Goal: Task Accomplishment & Management: Manage account settings

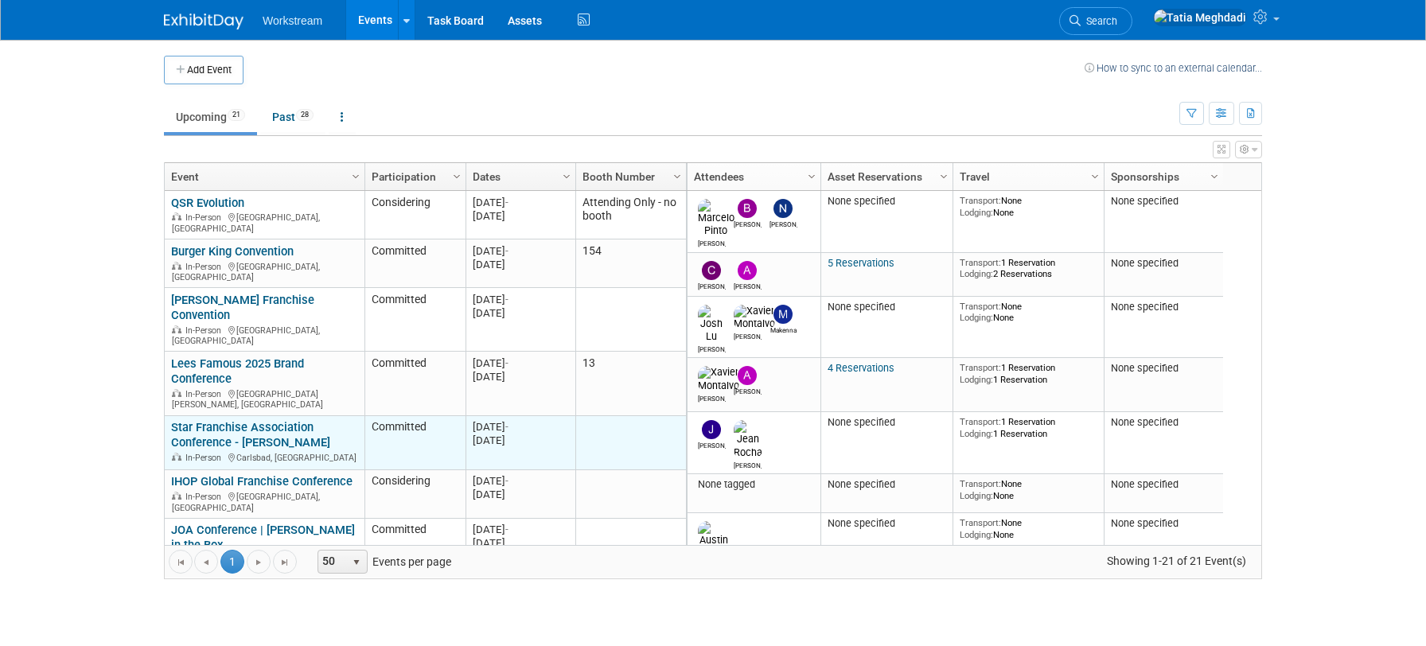
click at [200, 420] on link "Star Franchise Association Conference - [PERSON_NAME]" at bounding box center [250, 434] width 159 height 29
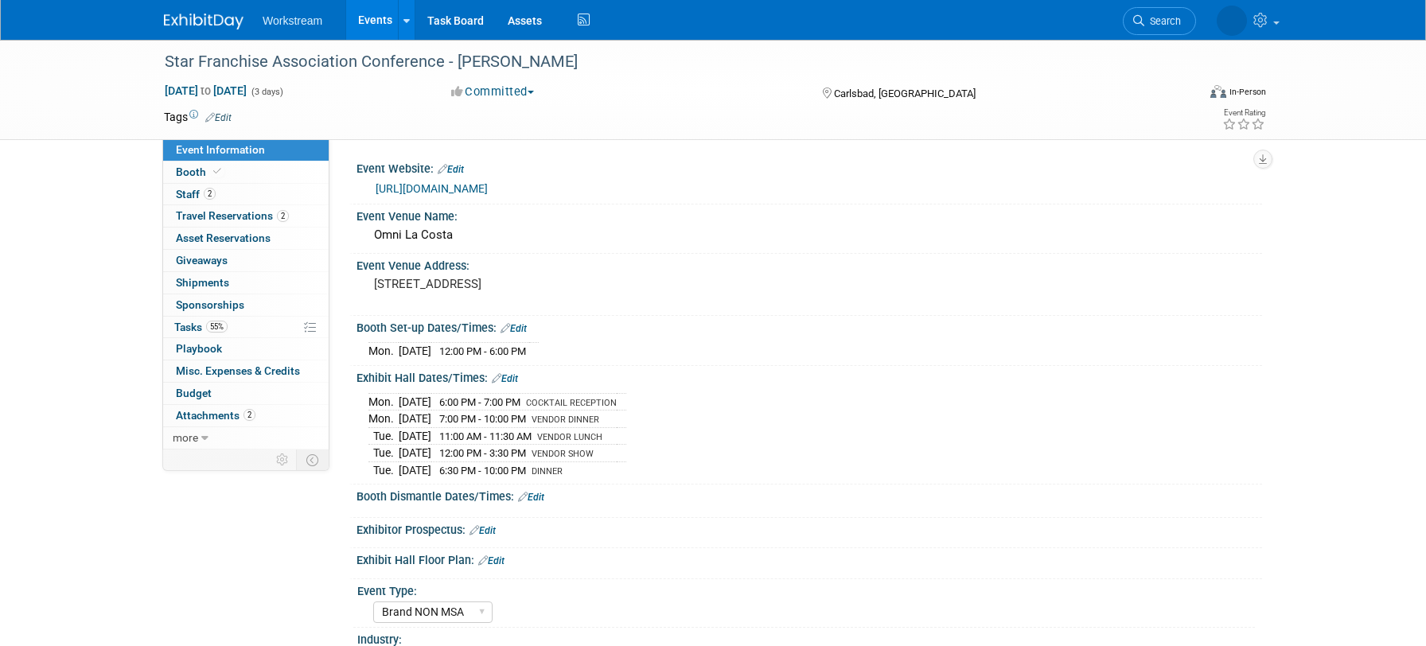
select select "Brand NON MSA"
select select "Restaurant"
select select "TBD"
select select "[PERSON_NAME]"
select select "Brand NON MSA"
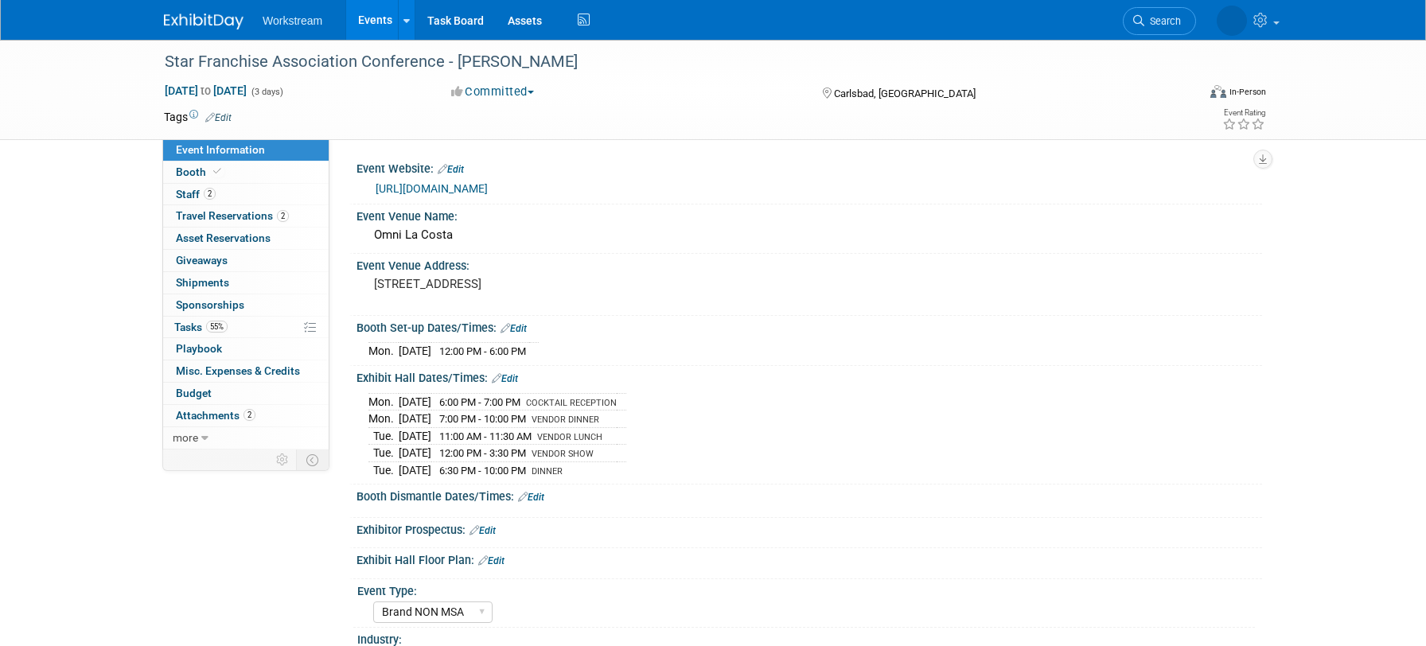
select select "Restaurant"
select select "TBD"
select select "[PERSON_NAME]"
click at [187, 193] on span "Staff 2" at bounding box center [196, 194] width 40 height 13
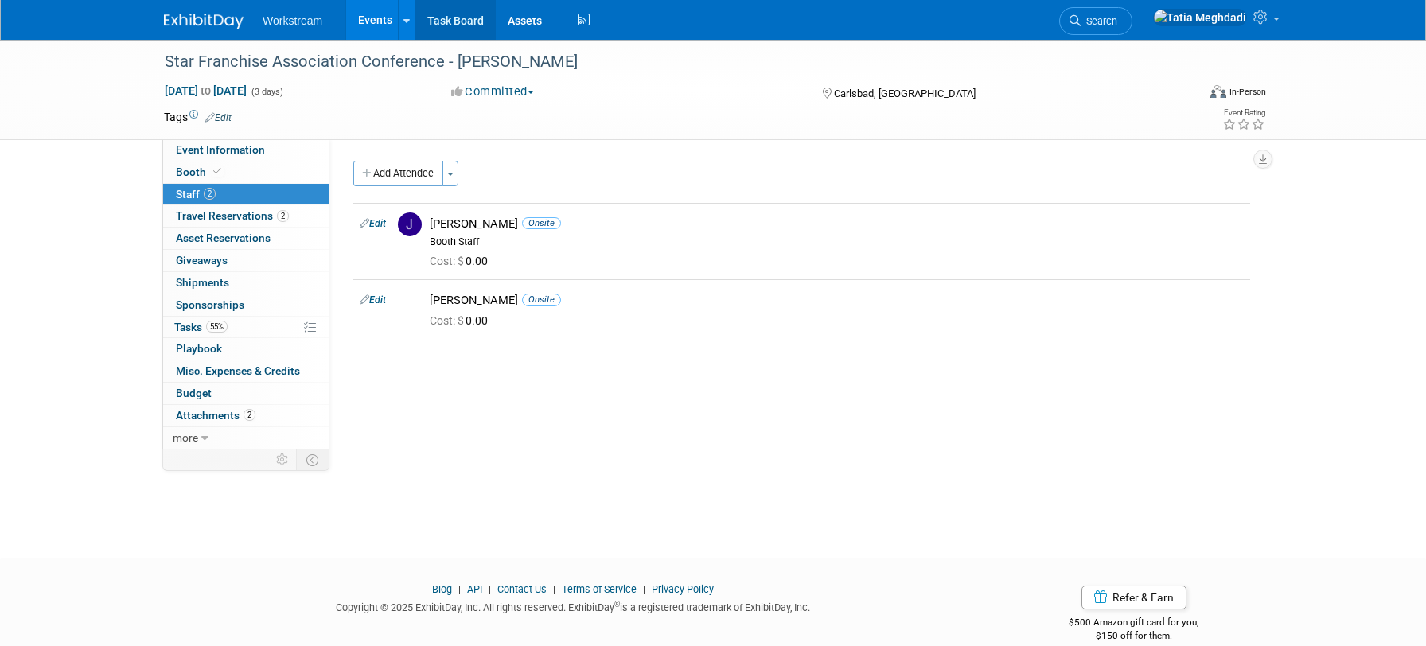
click at [458, 22] on link "Task Board" at bounding box center [456, 20] width 80 height 40
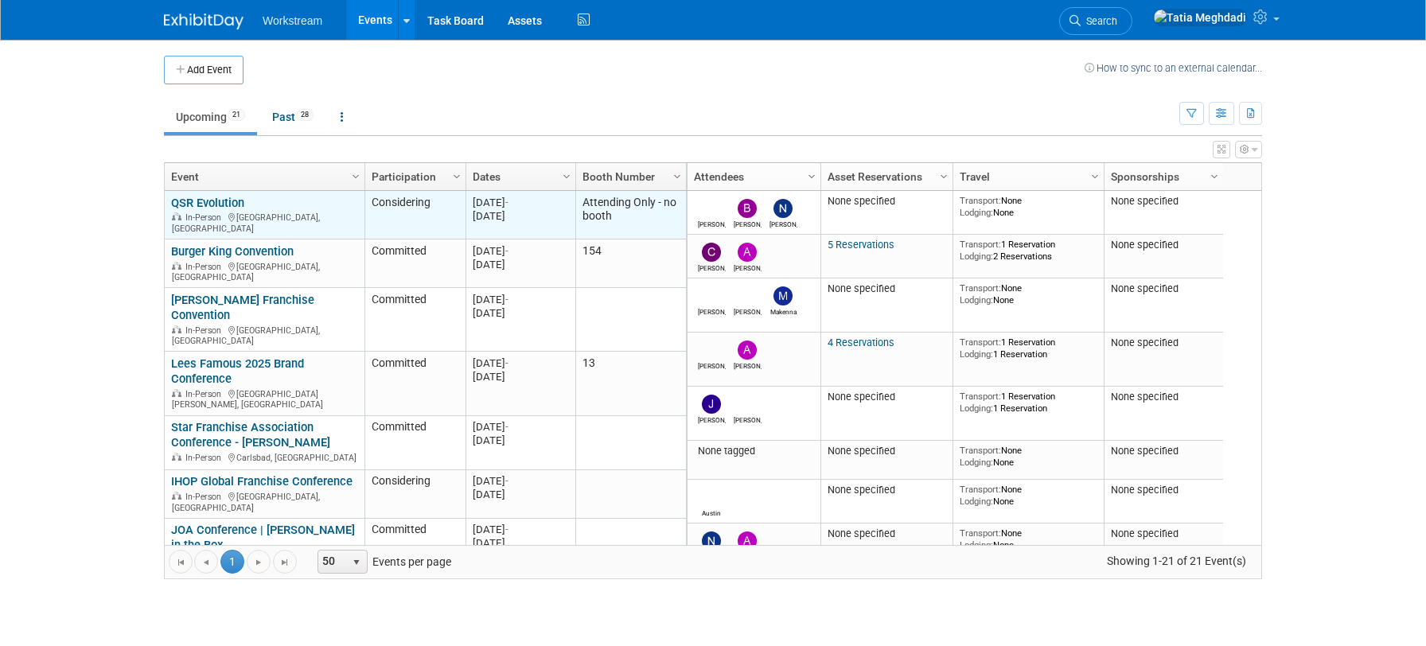
click at [219, 201] on link "QSR Evolution" at bounding box center [207, 203] width 73 height 14
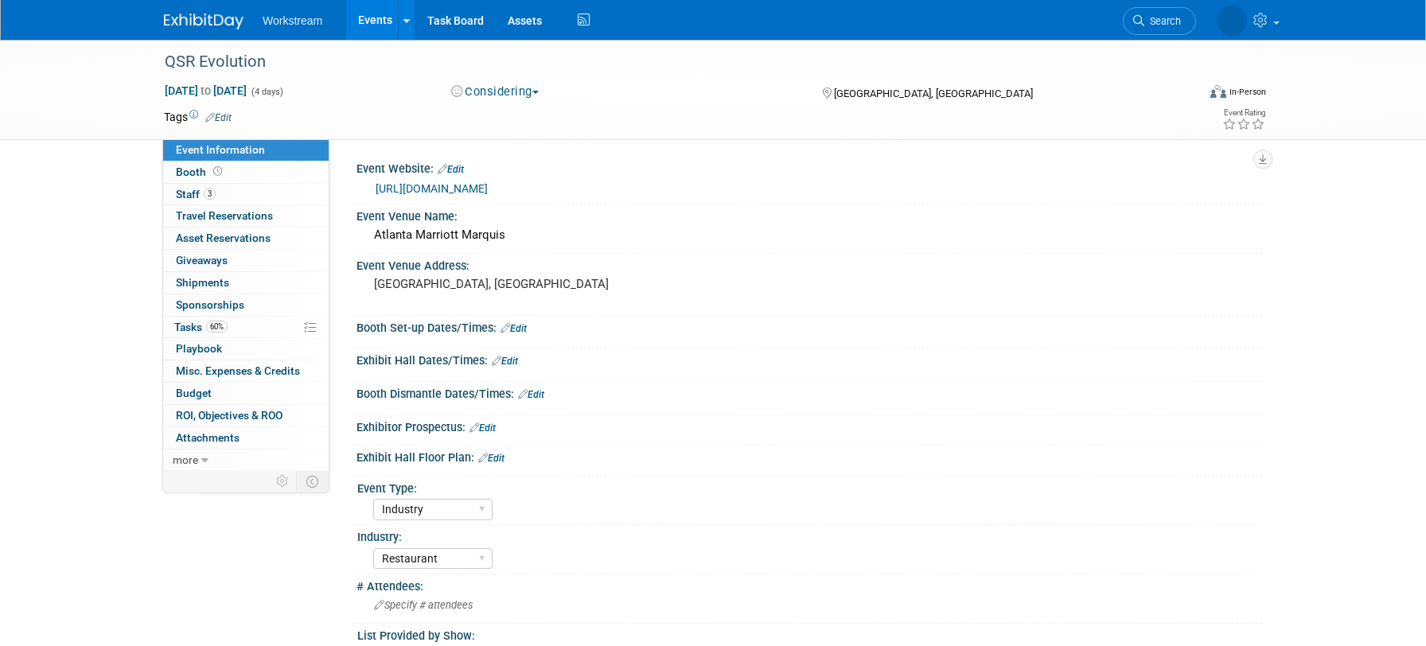
select select "Industry"
select select "Restaurant"
select select "TBD"
select select "[PERSON_NAME]"
click at [499, 92] on button "Considering" at bounding box center [496, 92] width 100 height 17
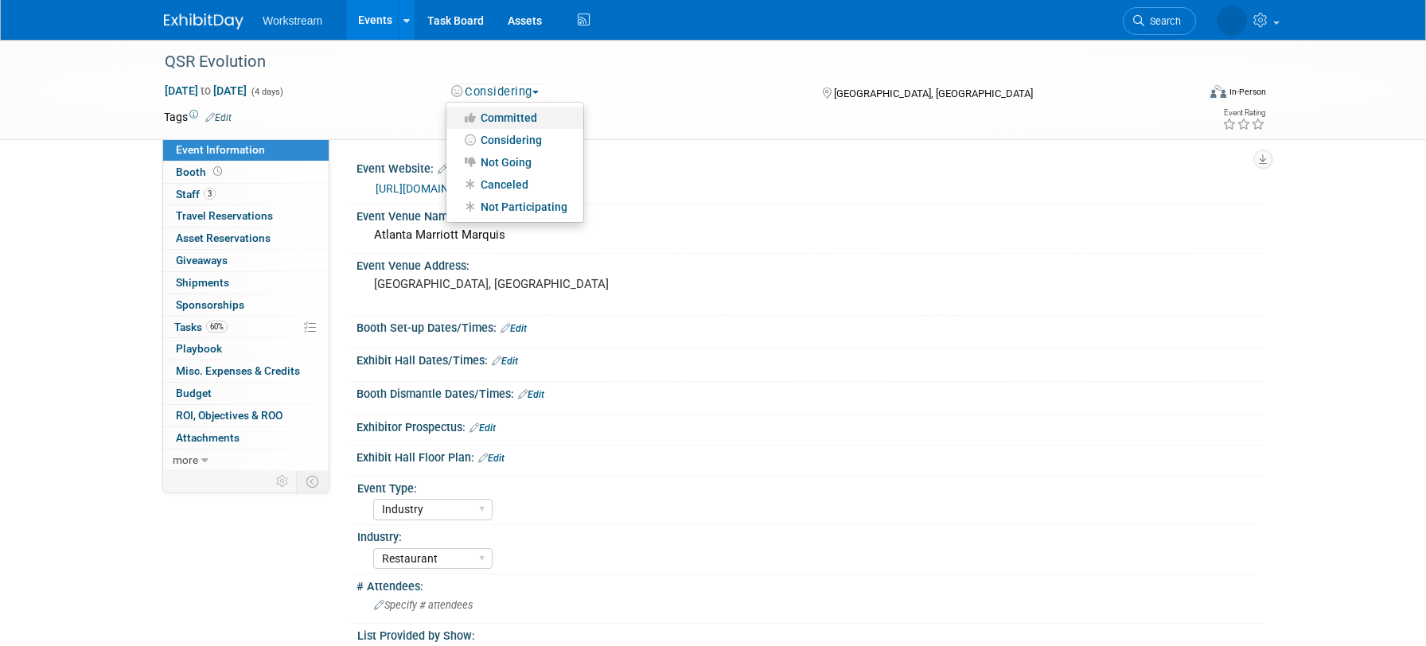
click at [496, 111] on link "Committed" at bounding box center [515, 118] width 137 height 22
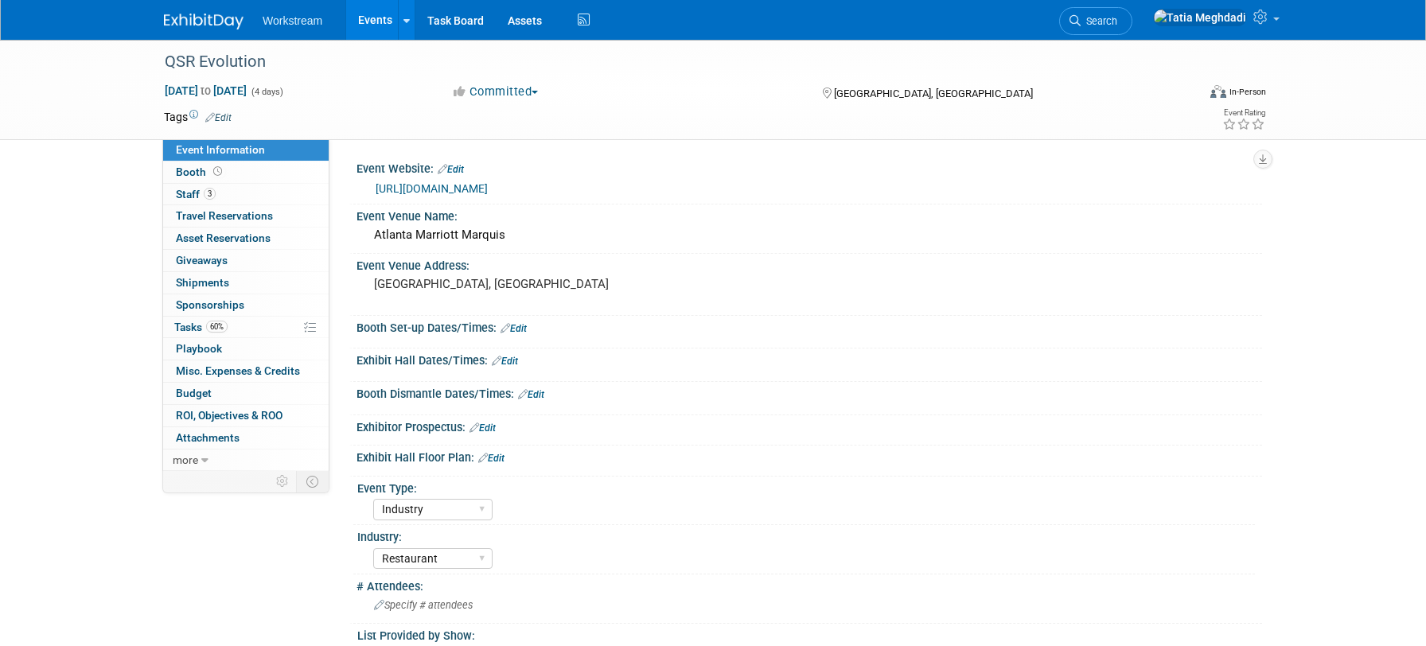
click at [373, 19] on link "Events" at bounding box center [375, 20] width 58 height 40
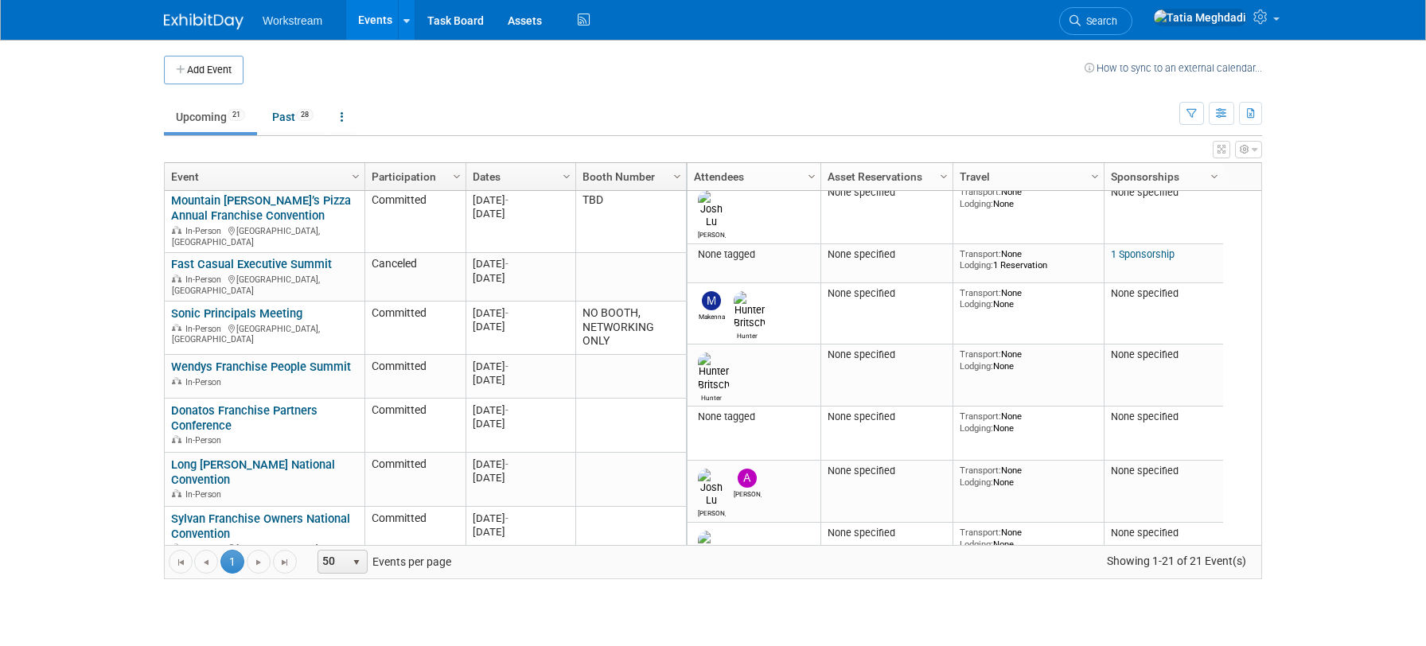
scroll to position [444, 0]
